Goal: Check status

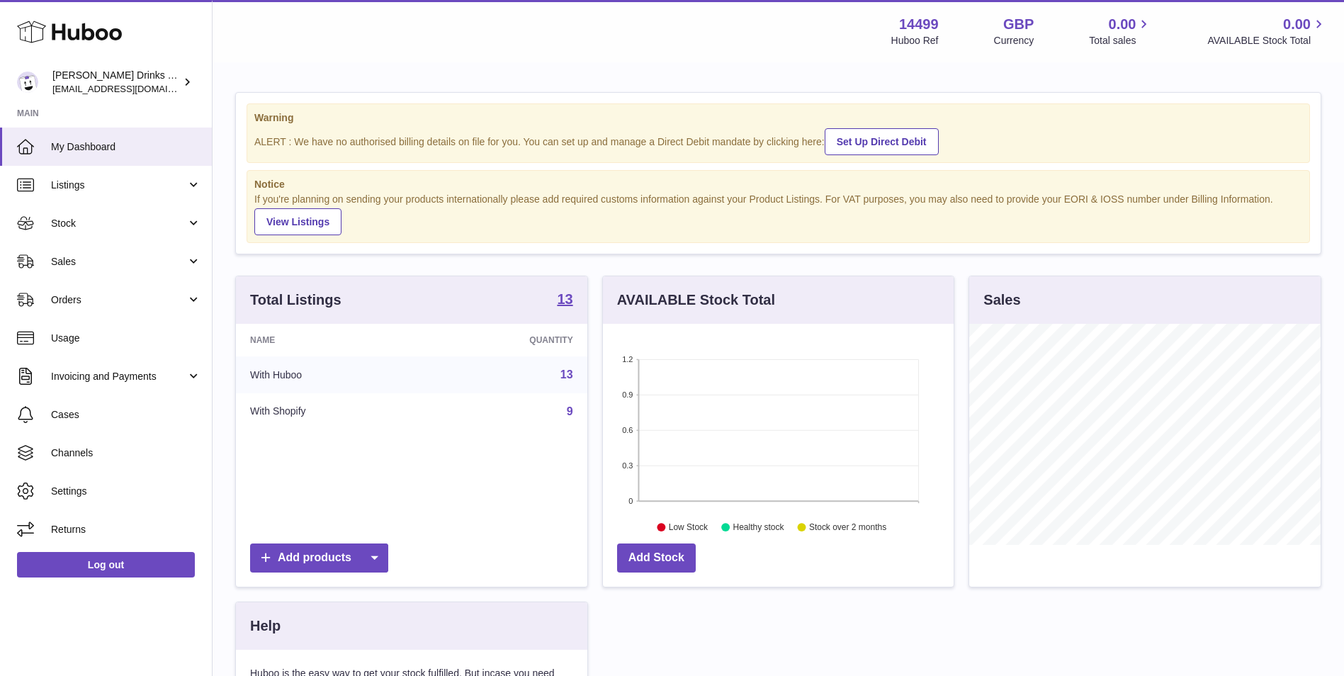
scroll to position [221, 351]
click at [113, 215] on link "Stock" at bounding box center [106, 223] width 212 height 38
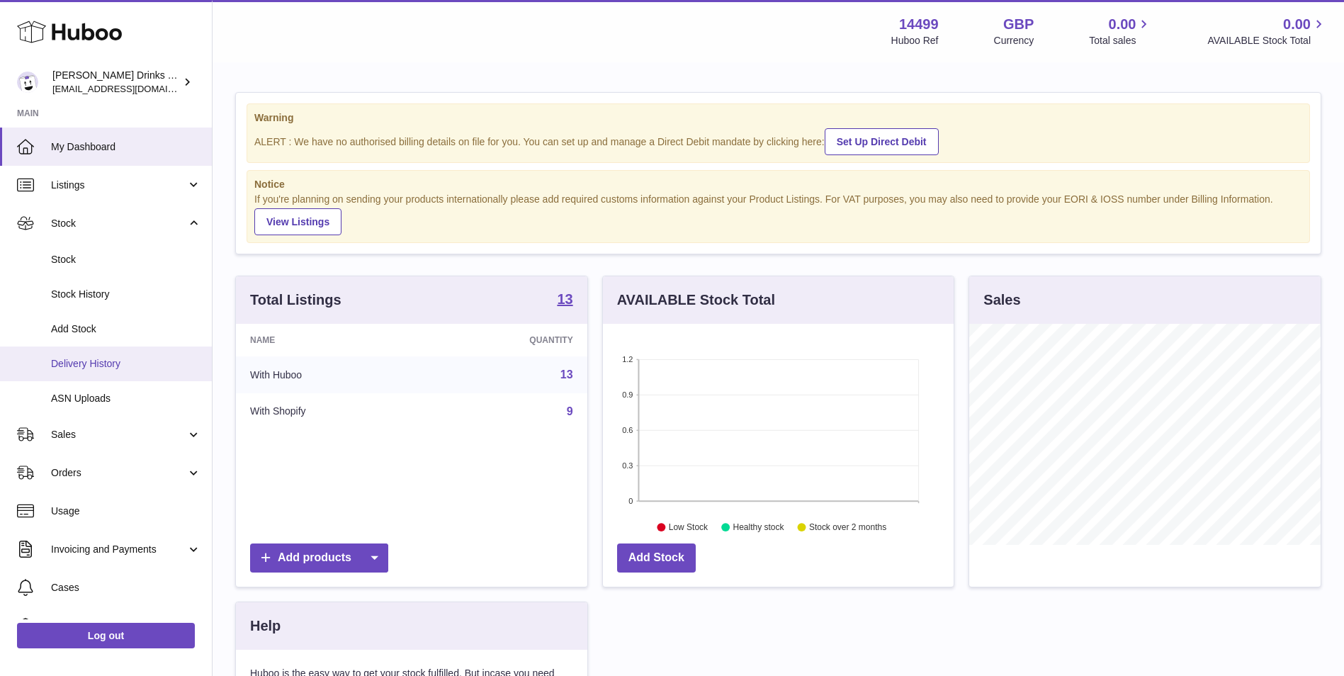
click at [130, 359] on span "Delivery History" at bounding box center [126, 363] width 150 height 13
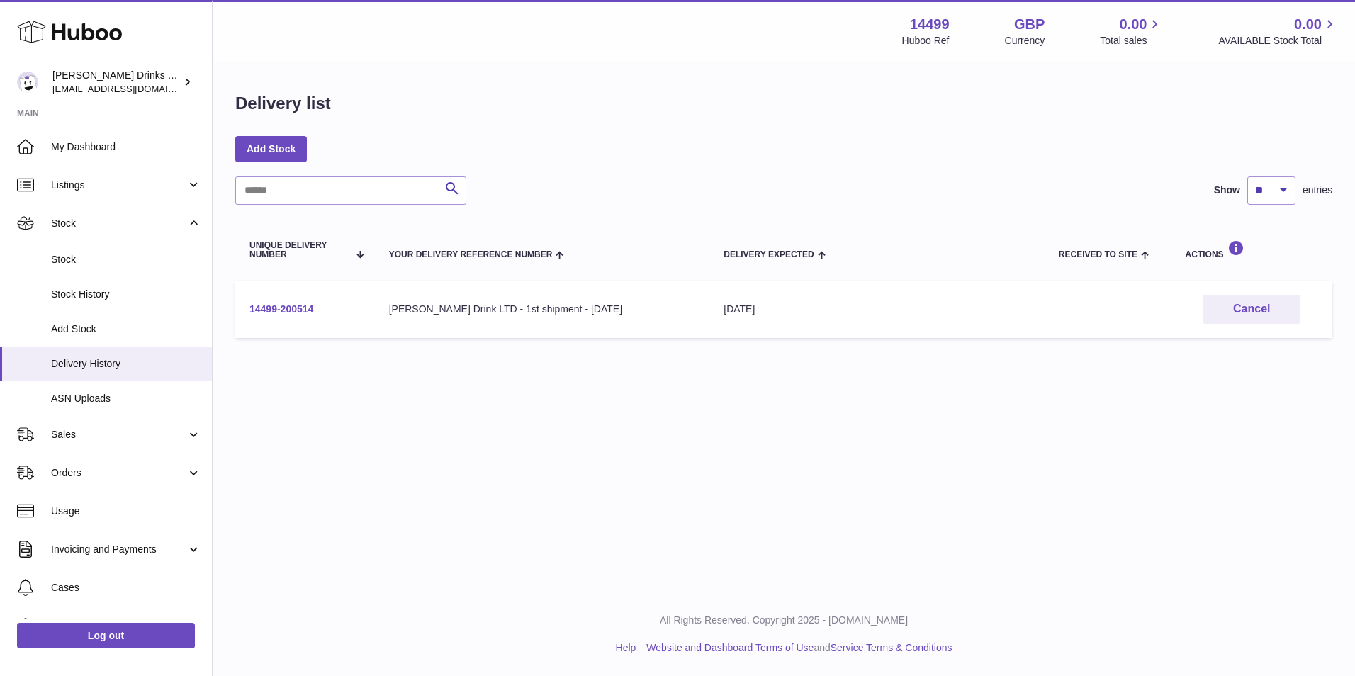
click at [286, 312] on link "14499-200514" at bounding box center [281, 308] width 64 height 11
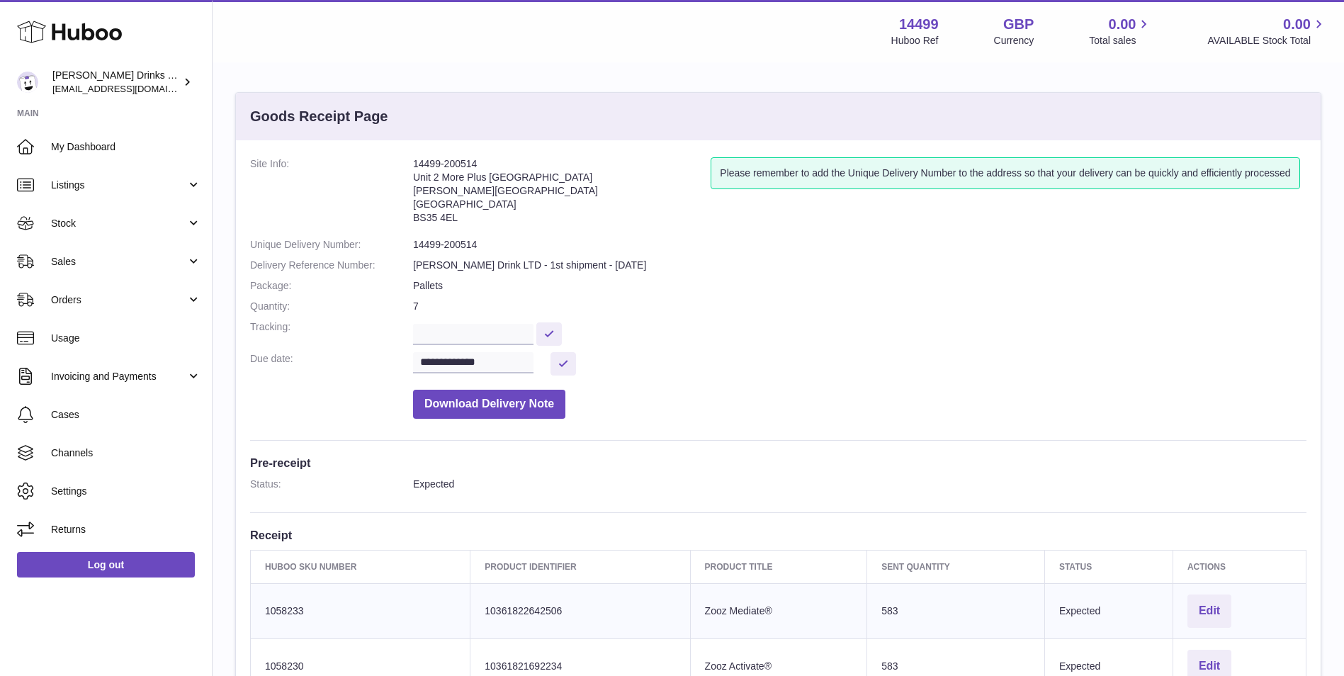
drag, startPoint x: 491, startPoint y: 161, endPoint x: 398, endPoint y: 162, distance: 92.8
click at [398, 162] on dl "**********" at bounding box center [778, 291] width 1057 height 269
copy dl "14499-200514"
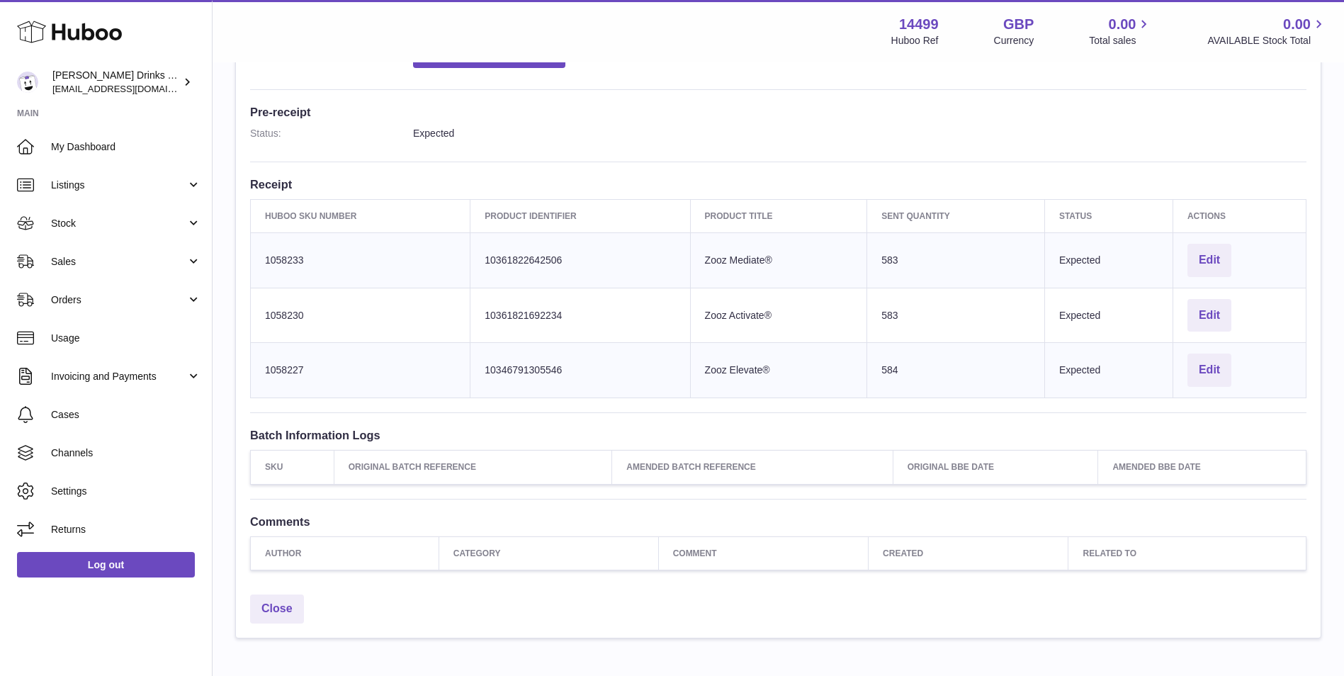
scroll to position [354, 0]
